Goal: Task Accomplishment & Management: Use online tool/utility

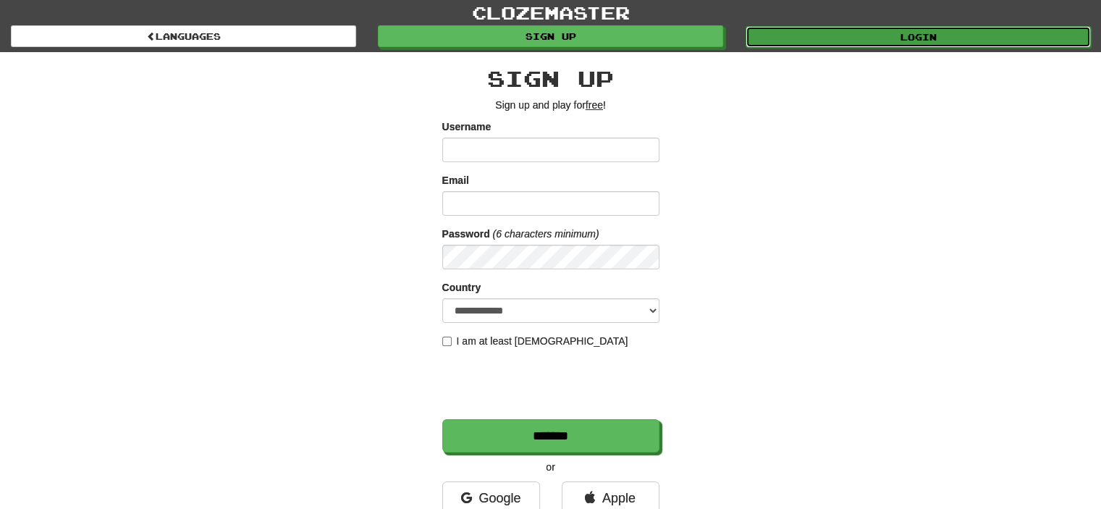
click at [901, 37] on link "Login" at bounding box center [918, 37] width 345 height 22
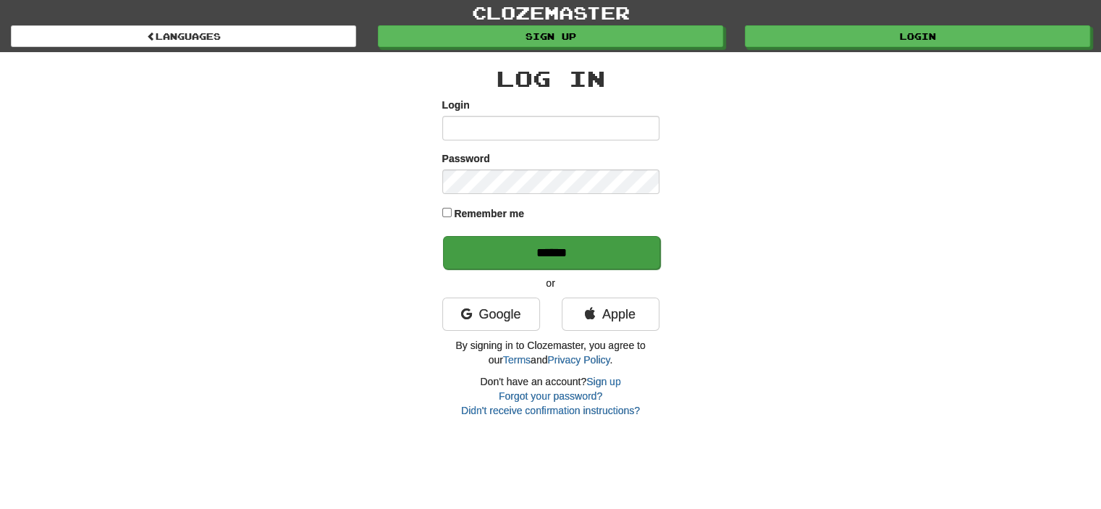
type input "**********"
click at [562, 245] on input "******" at bounding box center [551, 252] width 217 height 33
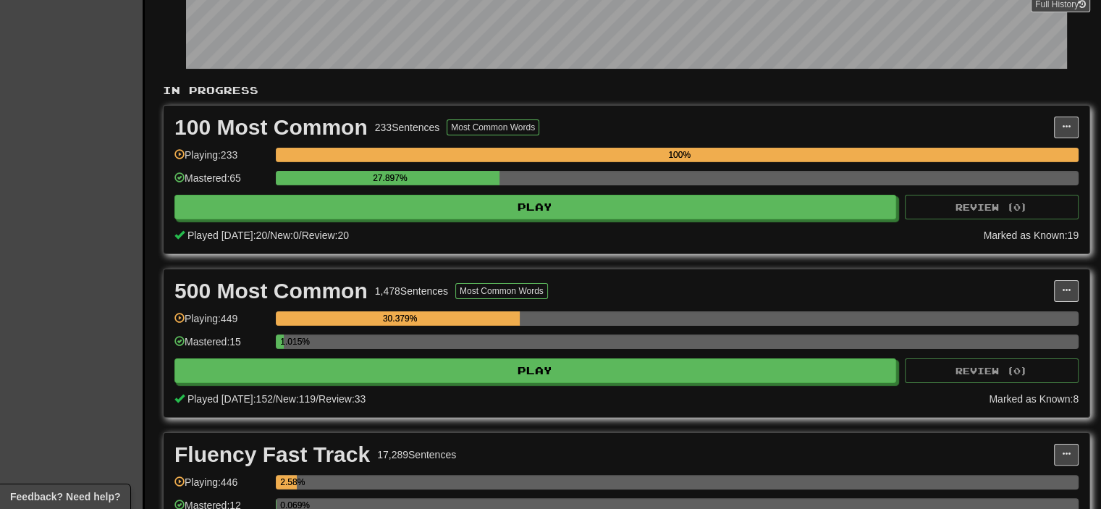
scroll to position [290, 0]
